Goal: Information Seeking & Learning: Learn about a topic

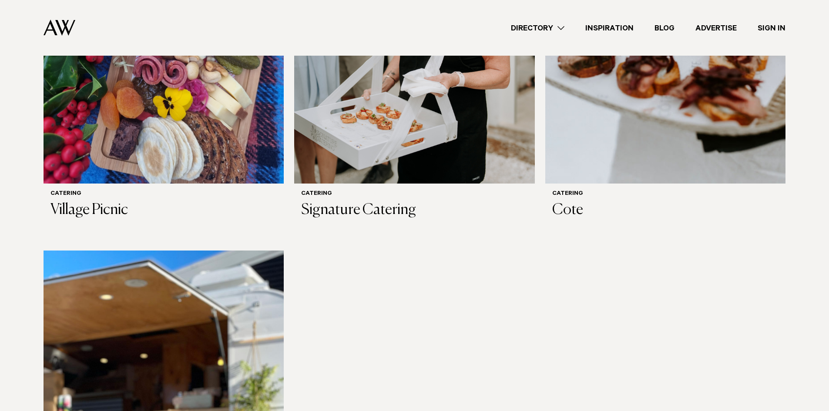
scroll to position [1218, 0]
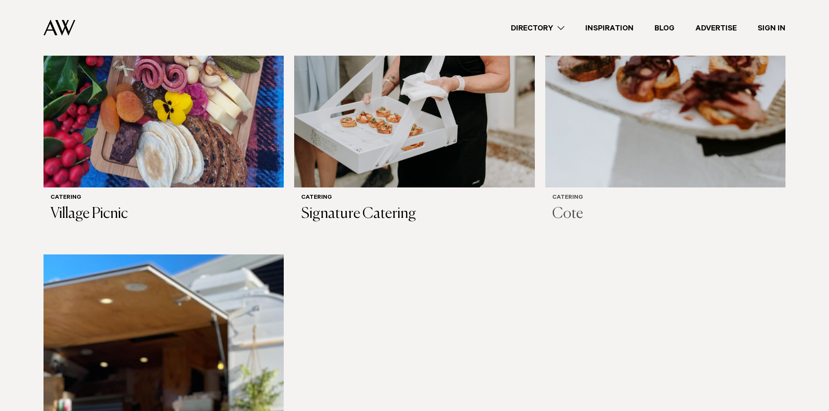
click at [667, 140] on img at bounding box center [665, 26] width 240 height 322
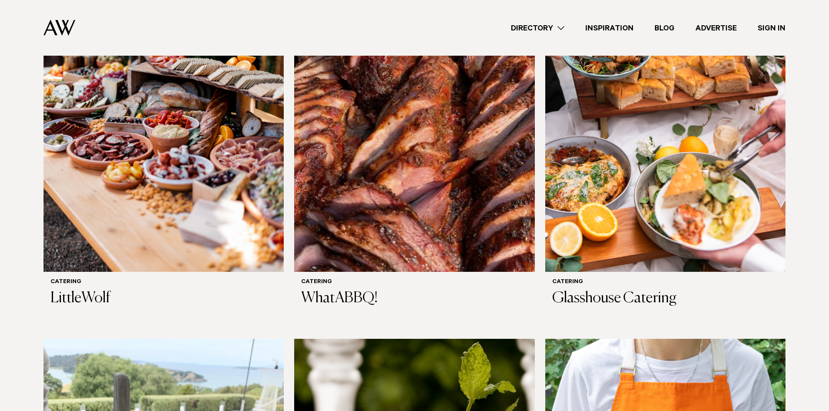
scroll to position [305, 0]
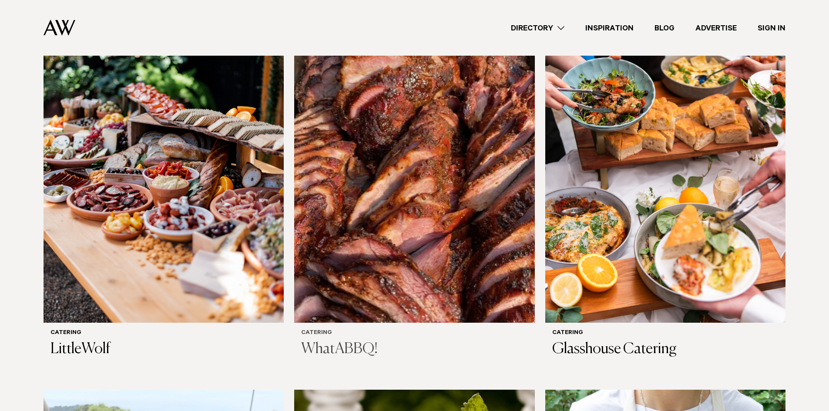
click at [377, 174] on img at bounding box center [414, 161] width 240 height 322
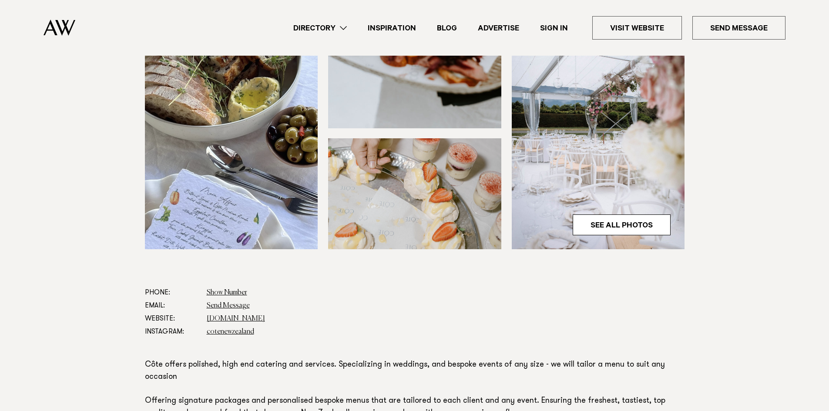
scroll to position [261, 0]
click at [244, 318] on link "[DOMAIN_NAME]" at bounding box center [236, 318] width 58 height 7
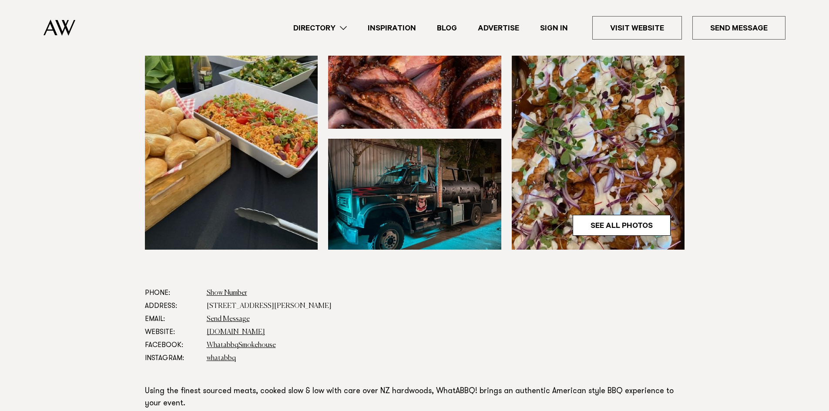
scroll to position [261, 0]
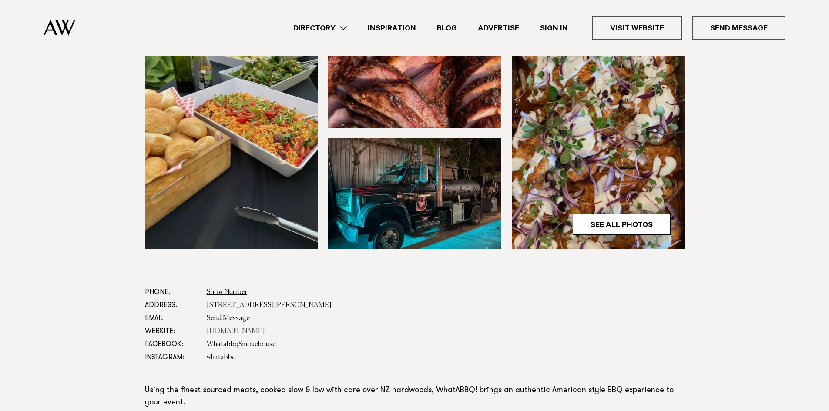
click at [231, 330] on link "what-a-bbq.co.nz" at bounding box center [236, 331] width 58 height 7
